Goal: Transaction & Acquisition: Purchase product/service

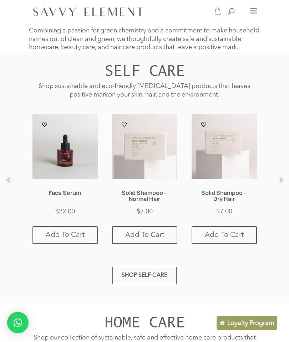
scroll to position [500, 0]
click at [278, 185] on button "Next" at bounding box center [273, 185] width 7 height 7
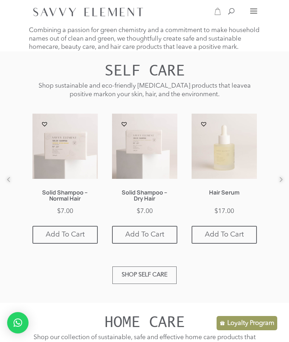
click at [278, 183] on button "Next" at bounding box center [273, 185] width 7 height 7
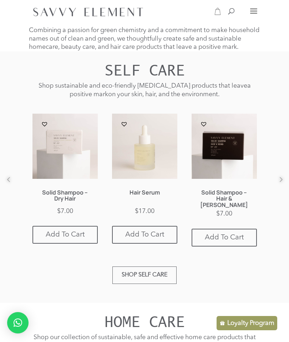
click at [278, 185] on button "Next" at bounding box center [273, 185] width 7 height 7
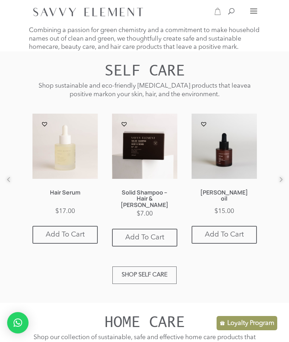
click at [278, 184] on button "Next" at bounding box center [273, 185] width 7 height 7
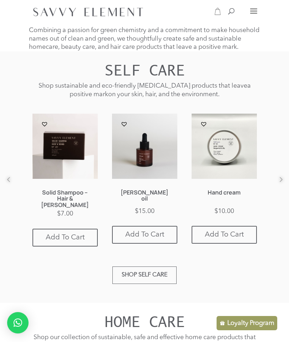
click at [278, 184] on button "Next" at bounding box center [273, 185] width 7 height 7
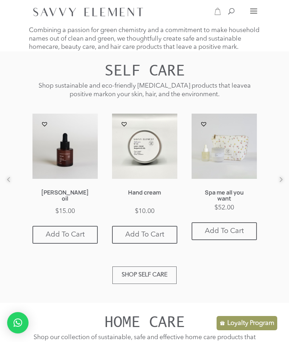
click at [278, 182] on button "Next" at bounding box center [273, 185] width 7 height 7
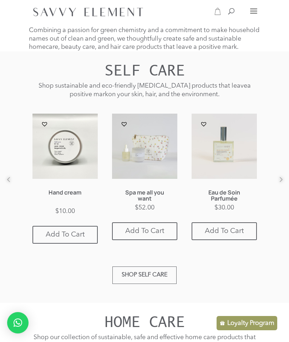
click at [278, 182] on button "Next" at bounding box center [273, 185] width 7 height 7
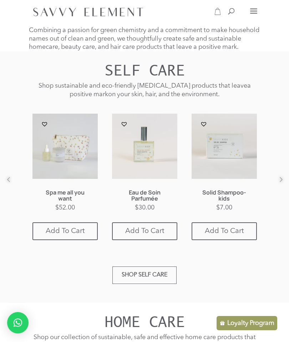
click at [278, 182] on button "Next" at bounding box center [273, 185] width 7 height 7
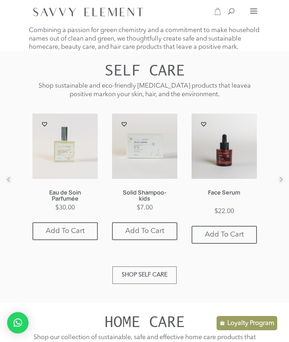
click at [278, 182] on button "Next" at bounding box center [273, 185] width 7 height 7
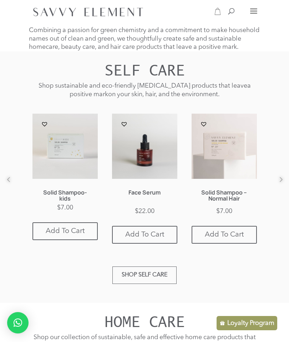
click at [278, 183] on button "Next" at bounding box center [273, 185] width 7 height 7
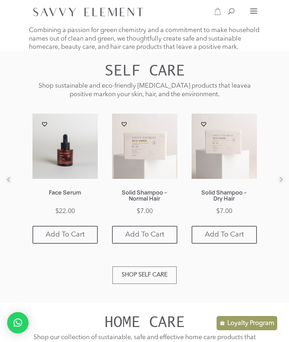
click at [278, 184] on button "Next" at bounding box center [273, 185] width 7 height 7
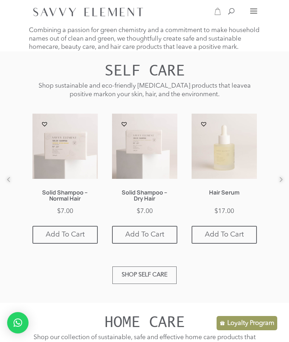
click at [278, 184] on button "Next" at bounding box center [273, 185] width 7 height 7
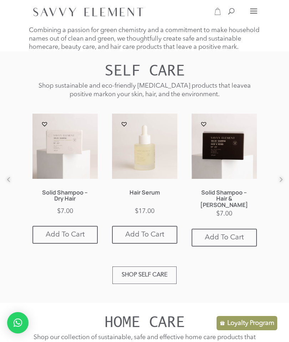
click at [159, 158] on img at bounding box center [144, 146] width 65 height 65
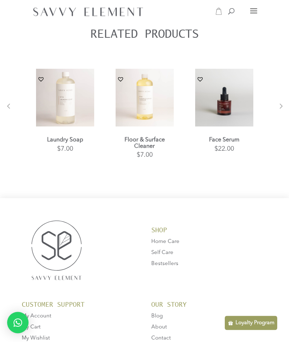
scroll to position [583, 0]
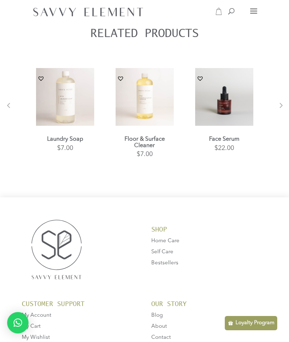
click at [278, 110] on button "Next" at bounding box center [273, 111] width 7 height 7
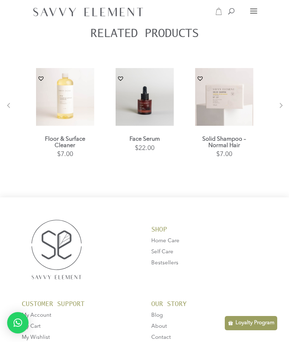
click at [278, 115] on button "Next" at bounding box center [273, 111] width 7 height 7
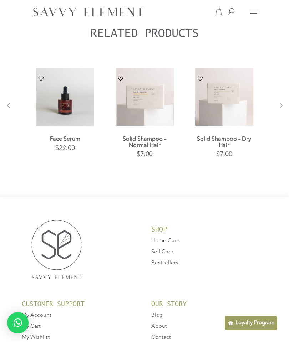
click at [278, 112] on button "Next" at bounding box center [273, 111] width 7 height 7
click at [278, 111] on button "Next" at bounding box center [273, 111] width 7 height 7
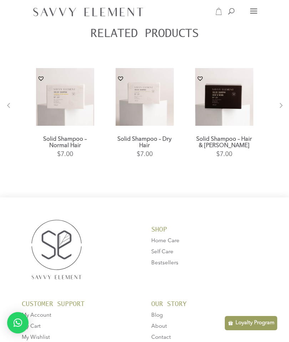
click at [278, 111] on button "Next" at bounding box center [273, 111] width 7 height 7
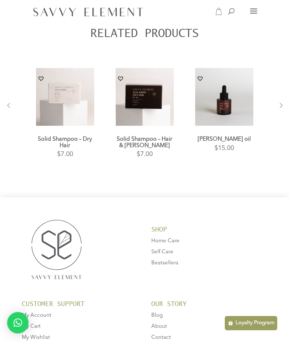
click at [278, 110] on button "Next" at bounding box center [273, 111] width 7 height 7
click at [276, 115] on button "Next" at bounding box center [273, 111] width 7 height 7
click at [278, 114] on button "Next" at bounding box center [273, 111] width 7 height 7
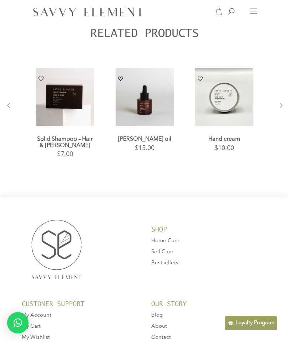
click at [278, 112] on button "Next" at bounding box center [273, 111] width 7 height 7
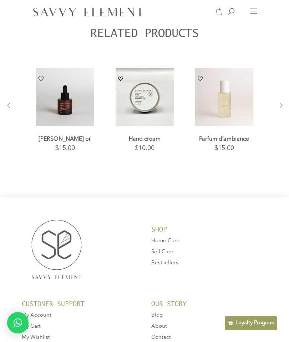
click at [278, 110] on button "Next" at bounding box center [273, 111] width 7 height 7
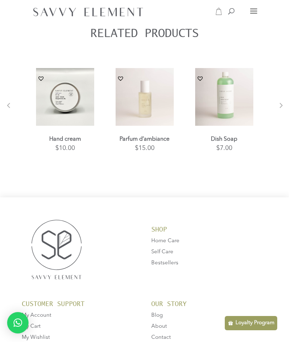
click at [287, 111] on div "Description Good to know Ingredients Reviews (1) Description Enriched with pote…" at bounding box center [144, 47] width 289 height 300
click at [278, 112] on button "Next" at bounding box center [273, 111] width 7 height 7
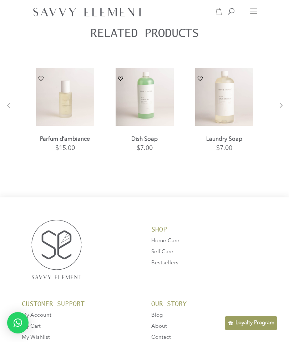
click at [285, 124] on div "Description Good to know Ingredients Reviews (1) Description Enriched with pote…" at bounding box center [144, 47] width 289 height 300
click at [278, 115] on button "Next" at bounding box center [273, 111] width 7 height 7
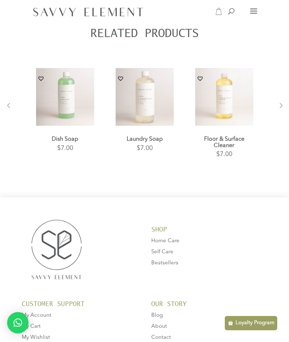
click at [278, 115] on button "Next" at bounding box center [273, 111] width 7 height 7
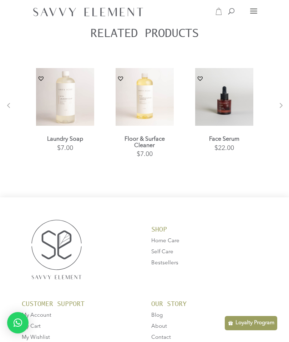
click at [275, 115] on button "Next" at bounding box center [273, 111] width 7 height 7
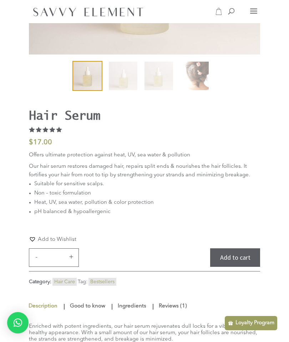
scroll to position [0, 0]
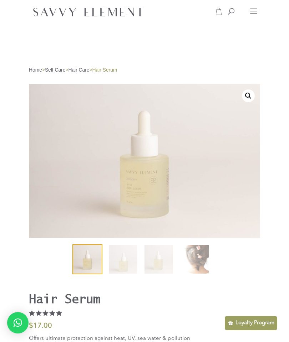
click at [228, 6] on span at bounding box center [228, 6] width 0 height 0
type input "********"
